Goal: Share content: Share content

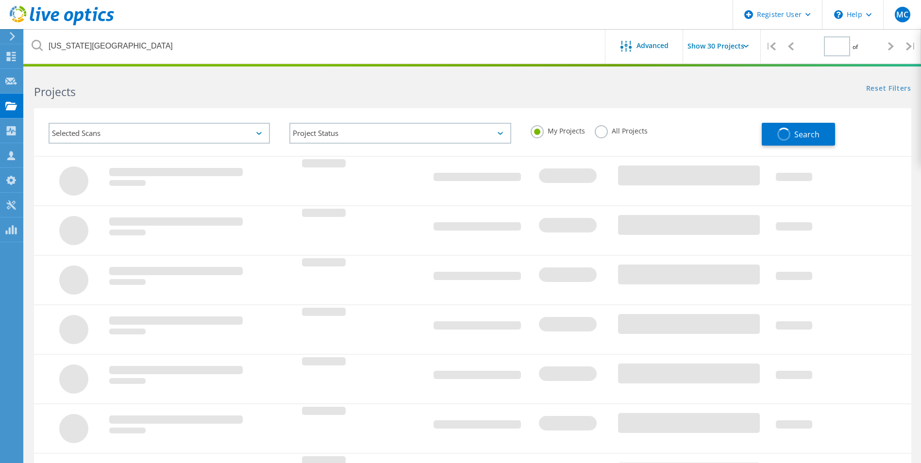
type input "1"
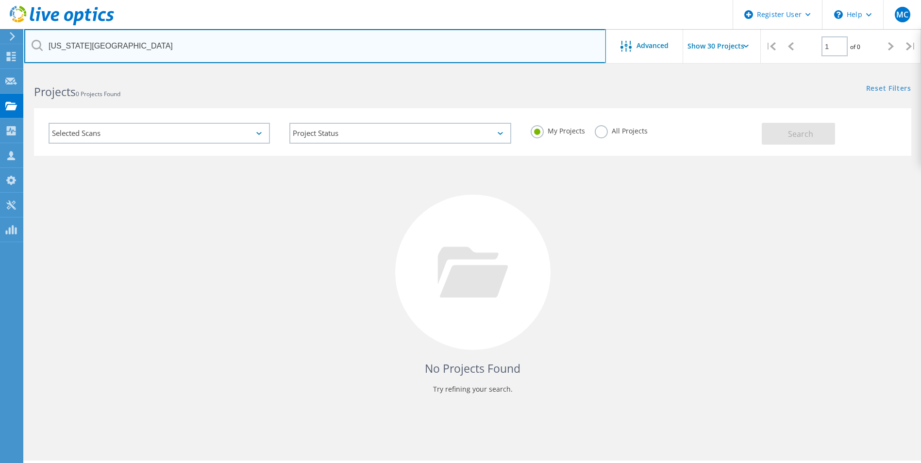
drag, startPoint x: 159, startPoint y: 48, endPoint x: 45, endPoint y: 45, distance: 114.6
click at [45, 45] on input "[US_STATE][GEOGRAPHIC_DATA]" at bounding box center [315, 46] width 582 height 34
type input "Trinity Metro"
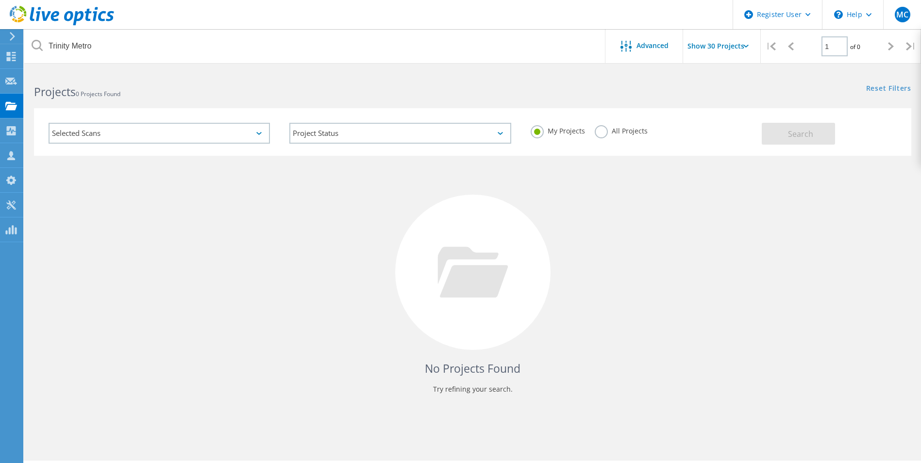
click at [117, 228] on div "No Projects Found Try refining your search." at bounding box center [472, 281] width 877 height 251
drag, startPoint x: 583, startPoint y: 138, endPoint x: 598, endPoint y: 136, distance: 14.2
click at [586, 138] on div "My Projects All Projects" at bounding box center [641, 131] width 241 height 36
click at [598, 134] on label "All Projects" at bounding box center [621, 129] width 53 height 9
click at [0, 0] on input "All Projects" at bounding box center [0, 0] width 0 height 0
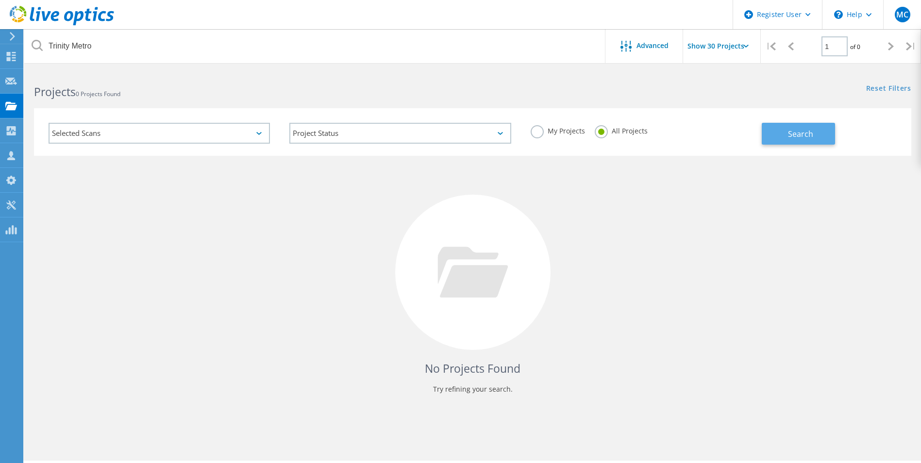
click at [818, 144] on button "Search" at bounding box center [798, 134] width 73 height 22
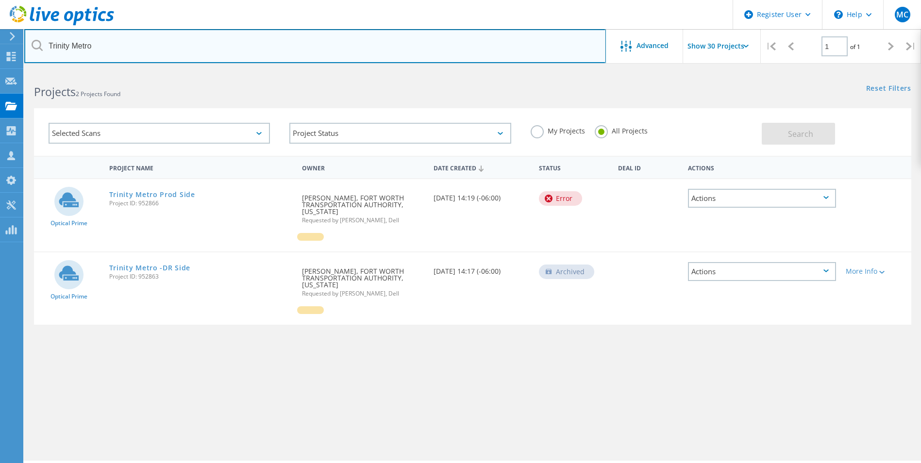
drag, startPoint x: 103, startPoint y: 46, endPoint x: 48, endPoint y: 41, distance: 55.1
click at [48, 41] on input "Trinity Metro" at bounding box center [315, 46] width 582 height 34
type input "s"
type input "S"
click at [167, 51] on input "text" at bounding box center [315, 46] width 582 height 34
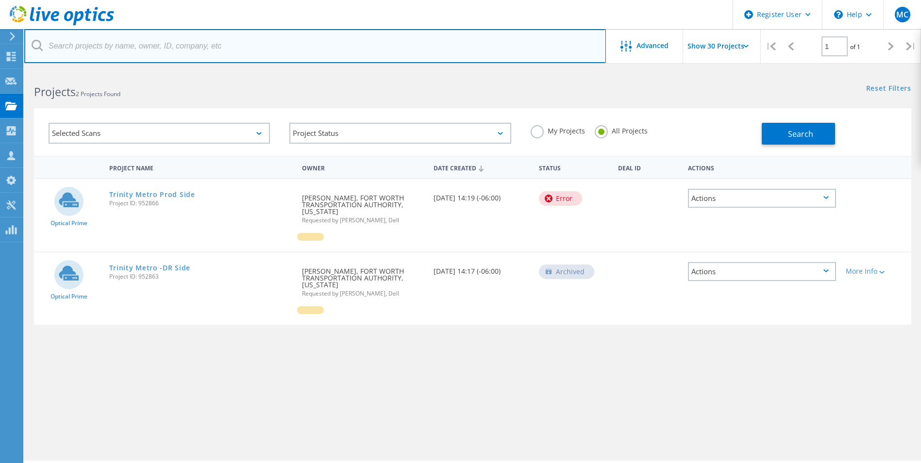
paste input "[PERSON_NAME][EMAIL_ADDRESS][PERSON_NAME][DOMAIN_NAME]"
type input "[PERSON_NAME][EMAIL_ADDRESS][PERSON_NAME][DOMAIN_NAME]"
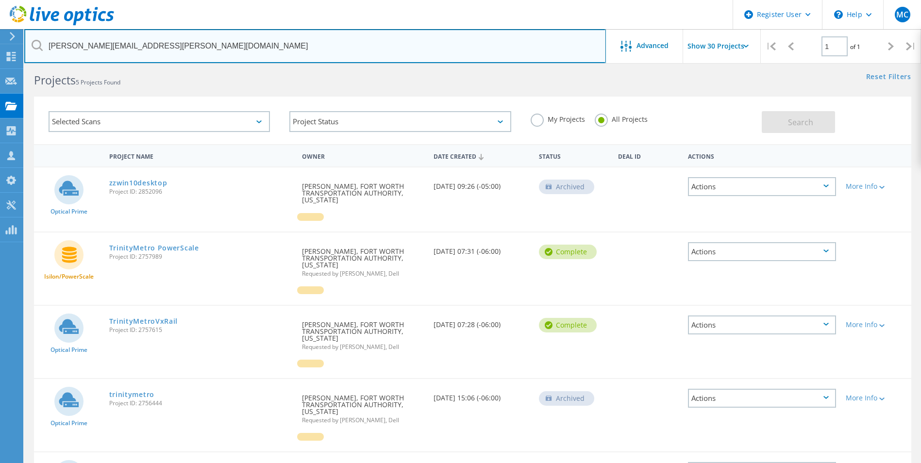
scroll to position [49, 0]
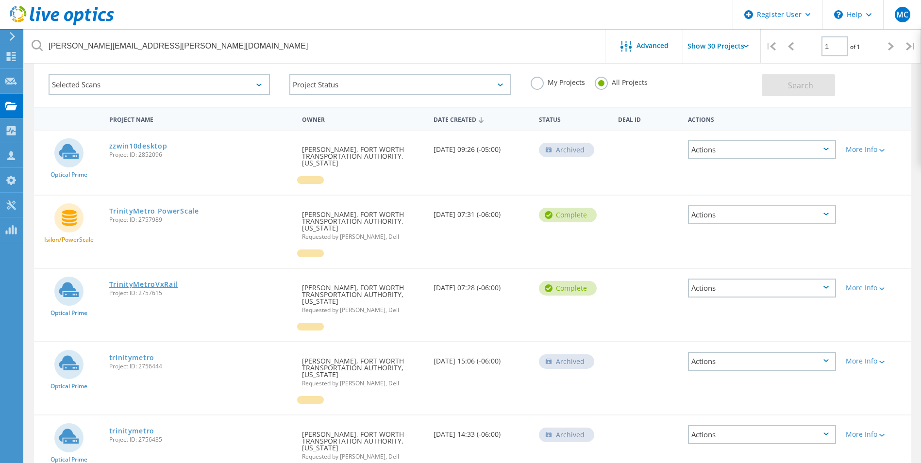
click at [165, 281] on link "TrinityMetroVxRail" at bounding box center [143, 284] width 69 height 7
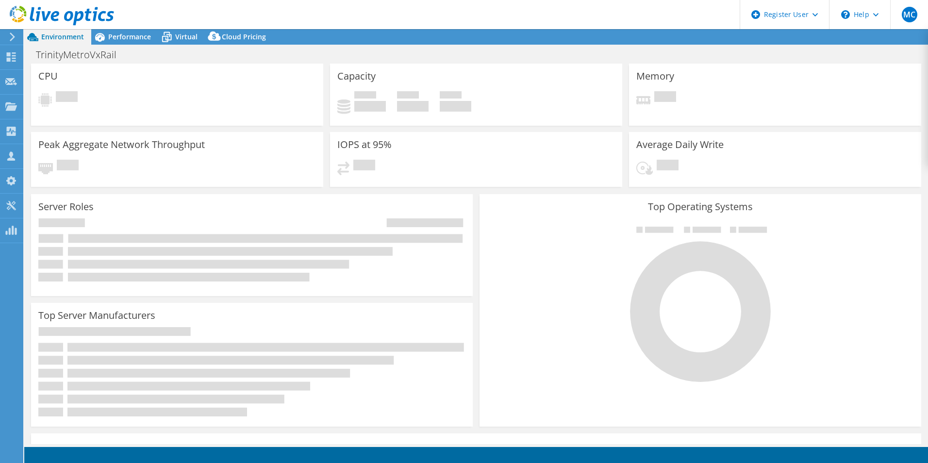
select select "USD"
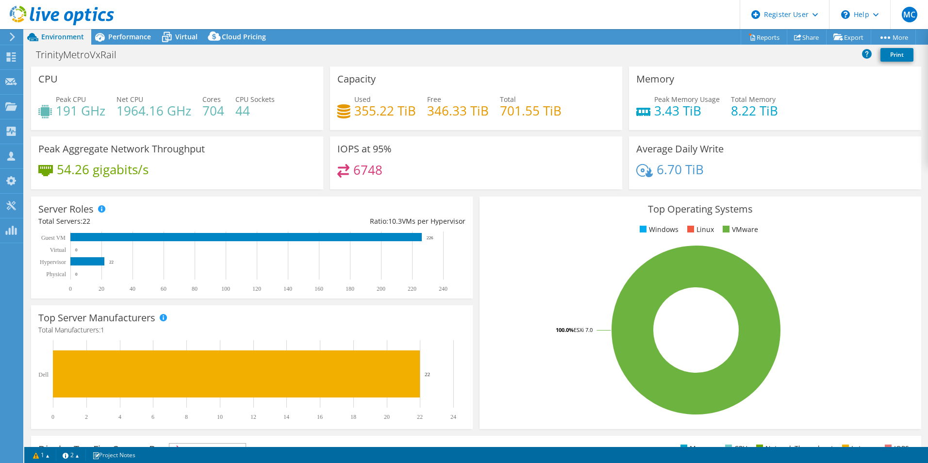
click at [840, 59] on div "TrinityMetroVxRail Print" at bounding box center [476, 55] width 904 height 18
click at [805, 38] on link "Share" at bounding box center [807, 37] width 40 height 15
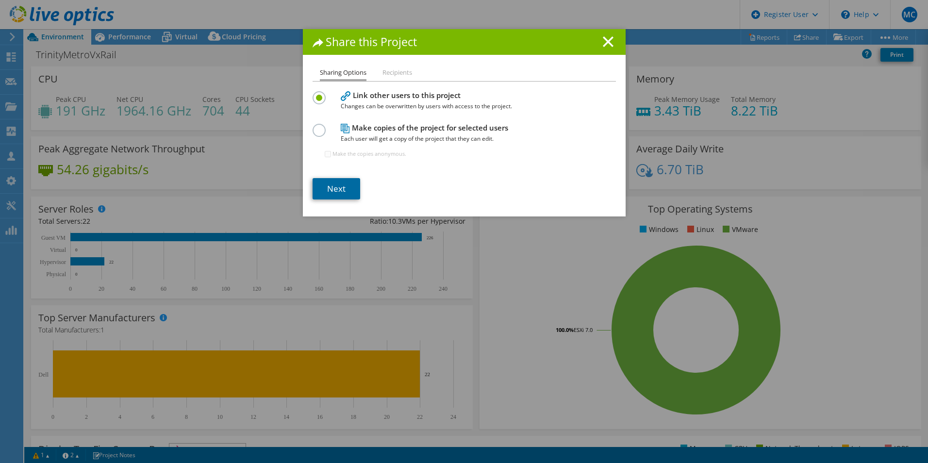
click at [347, 191] on link "Next" at bounding box center [337, 188] width 48 height 21
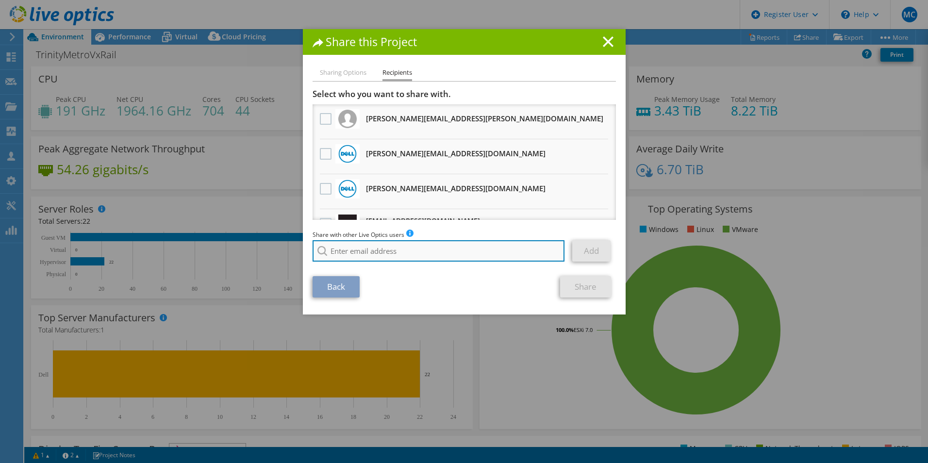
click at [387, 247] on input "search" at bounding box center [439, 250] width 252 height 21
paste input "Harsh.Shukla2@Dell.com"
type input "Harsh.Shukla2@Dell.com"
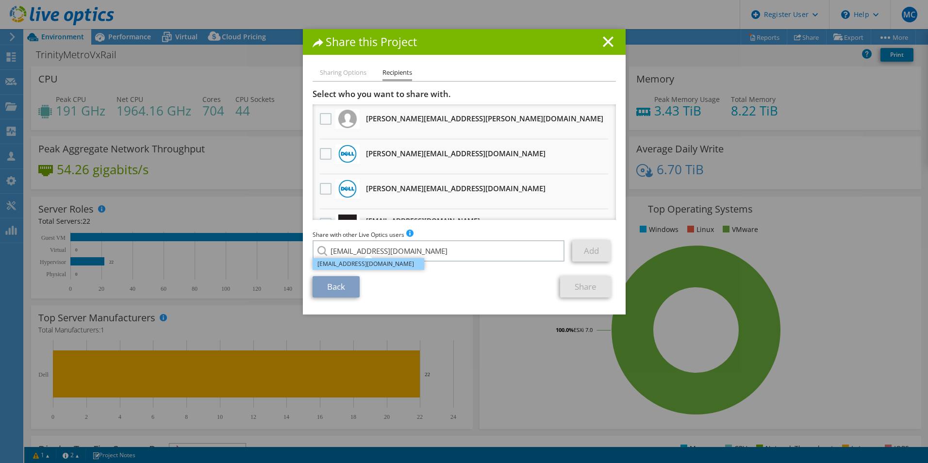
click at [369, 265] on li "Harsh.Shukla2@Dell.com" at bounding box center [369, 264] width 112 height 12
click at [588, 250] on link "Add" at bounding box center [591, 250] width 38 height 21
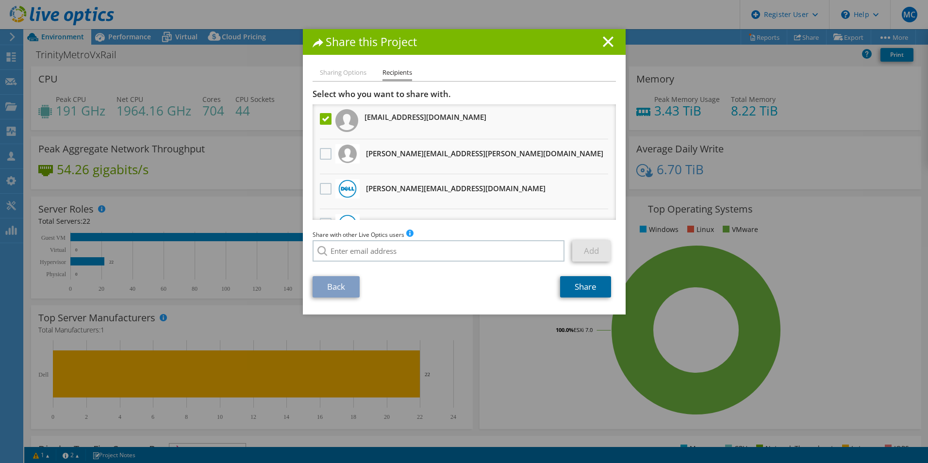
click at [584, 287] on link "Share" at bounding box center [585, 286] width 51 height 21
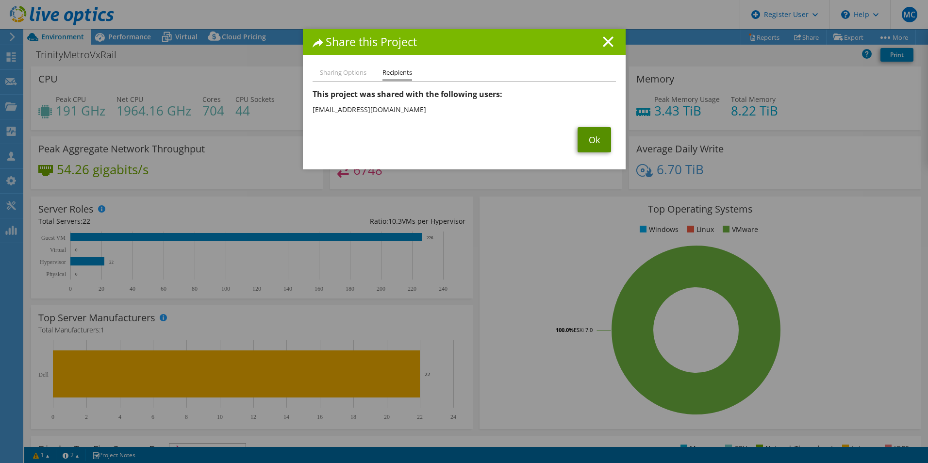
click at [592, 132] on link "Ok" at bounding box center [594, 139] width 33 height 25
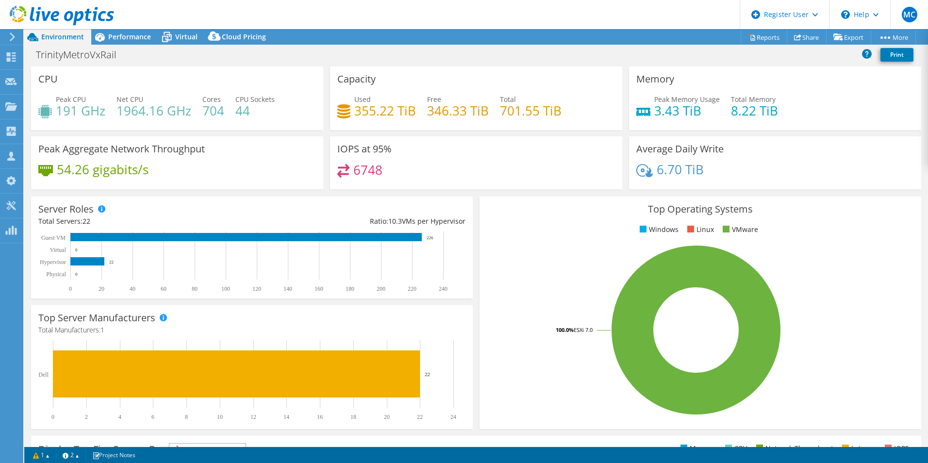
drag, startPoint x: 805, startPoint y: 160, endPoint x: 762, endPoint y: 163, distance: 43.3
click at [805, 160] on div "Average Daily Write 6.70 TiB" at bounding box center [775, 162] width 292 height 53
drag, startPoint x: 133, startPoint y: 24, endPoint x: 133, endPoint y: 34, distance: 10.2
click at [133, 25] on header "MC Dell User Matt Collins Matt.Collins@dell.com Dell My Profile Log Out \n Help…" at bounding box center [464, 14] width 928 height 29
click at [133, 34] on span "Performance" at bounding box center [129, 36] width 43 height 9
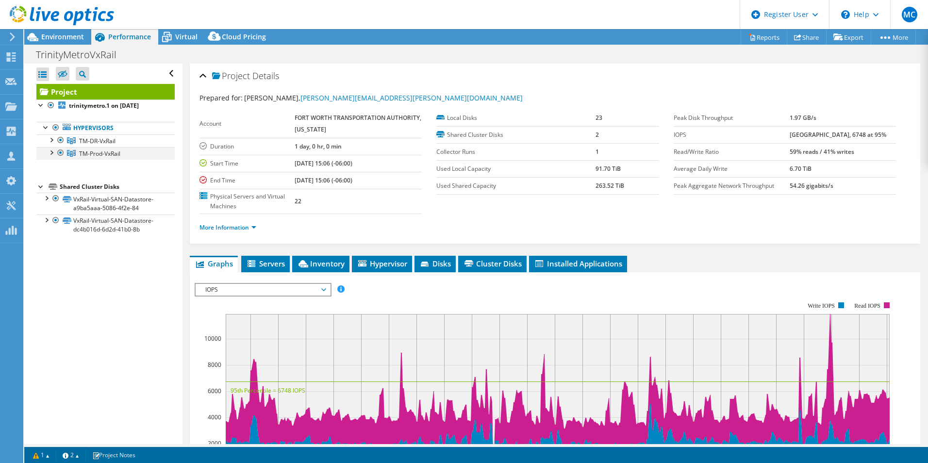
click at [52, 154] on div at bounding box center [51, 152] width 10 height 10
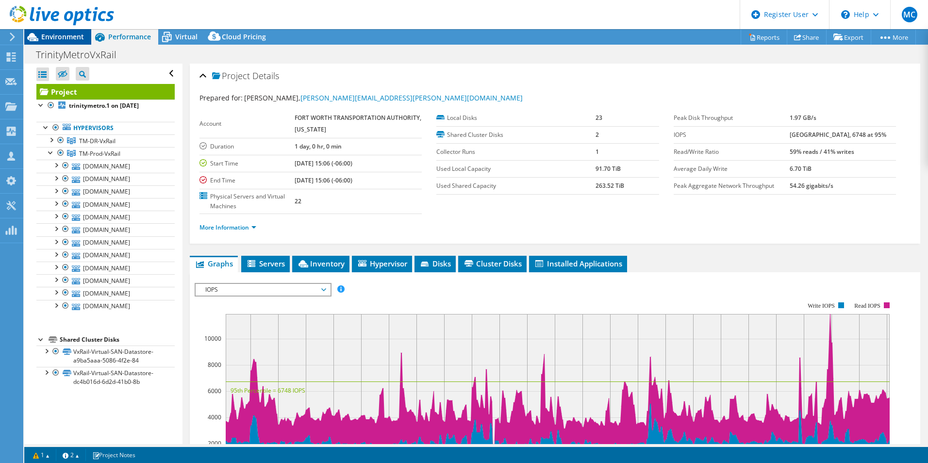
click at [63, 33] on span "Environment" at bounding box center [62, 36] width 43 height 9
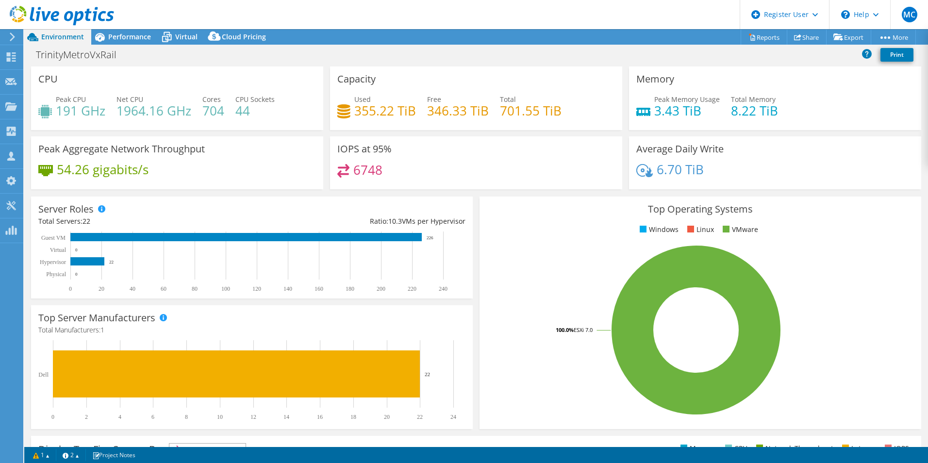
click at [97, 31] on div at bounding box center [57, 16] width 114 height 33
click at [117, 39] on span "Performance" at bounding box center [129, 36] width 43 height 9
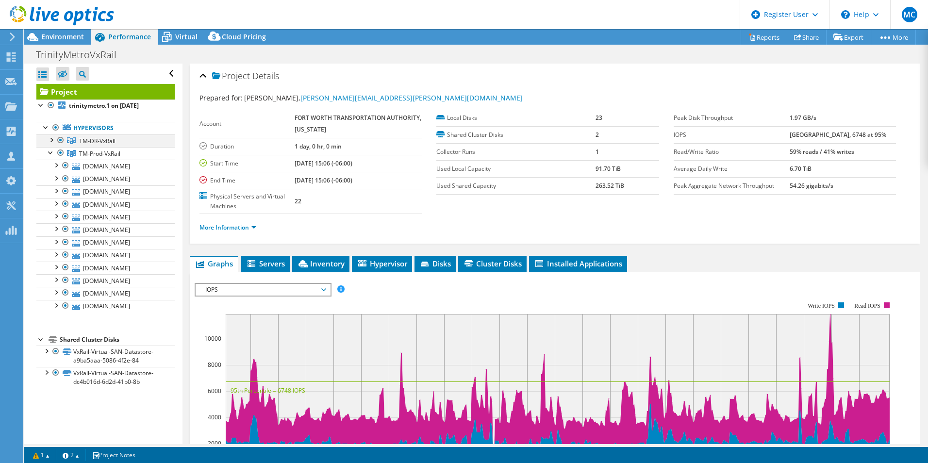
click at [61, 139] on div at bounding box center [61, 140] width 10 height 12
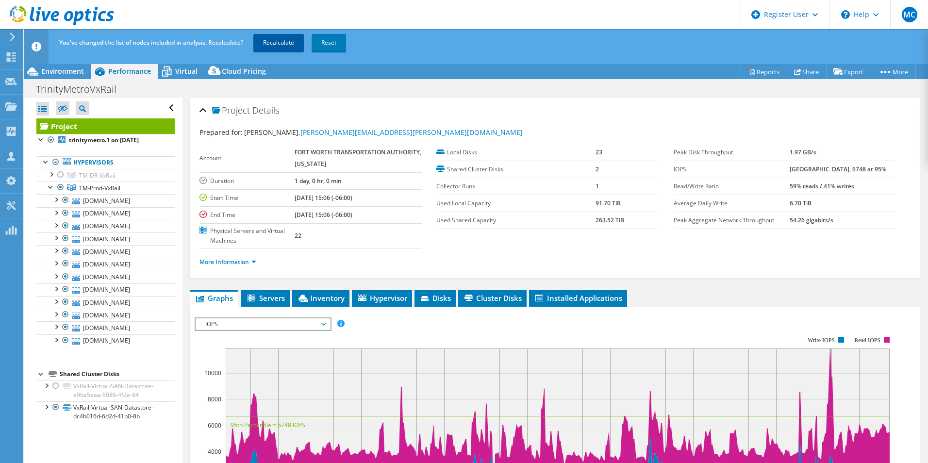
click at [283, 45] on link "Recalculate" at bounding box center [278, 42] width 50 height 17
